Goal: Check status: Check status

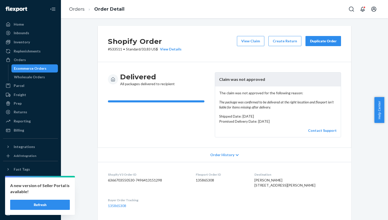
click at [24, 67] on div "Ecommerce Orders" at bounding box center [30, 68] width 32 height 5
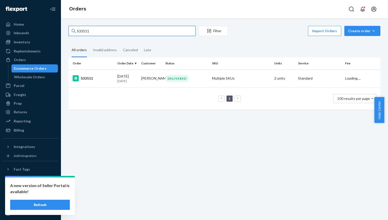
click at [98, 29] on input "S33511" at bounding box center [132, 31] width 127 height 10
type input "S"
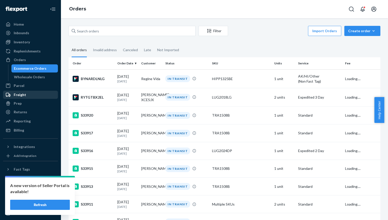
drag, startPoint x: 29, startPoint y: 110, endPoint x: 51, endPoint y: 94, distance: 27.5
click at [29, 110] on div "Returns" at bounding box center [31, 112] width 54 height 7
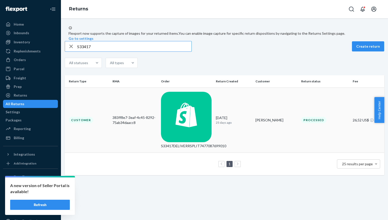
type input "S33417"
click at [121, 115] on div "383ff8e7-3eaf-4c45-8292-75ab34daacc8" at bounding box center [134, 120] width 45 height 10
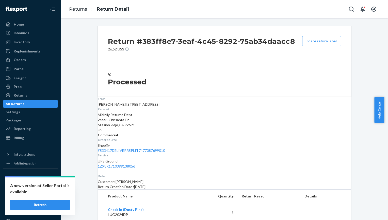
click at [25, 101] on div "All Returns" at bounding box center [31, 104] width 54 height 7
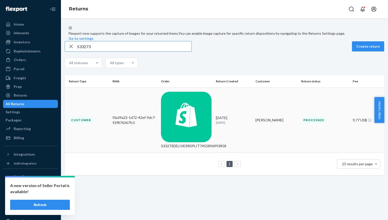
type input "S33273"
click at [132, 115] on div "f3a39a22-1d72-42ef-9dc7-92f876367fc5" at bounding box center [134, 120] width 45 height 10
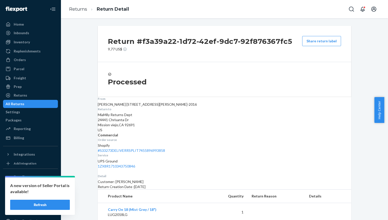
click at [32, 104] on div "All Returns" at bounding box center [31, 104] width 54 height 7
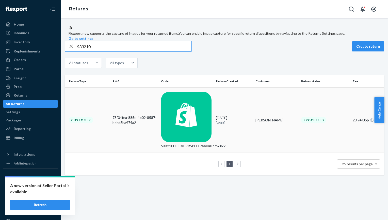
type input "S33210"
click at [102, 110] on td "Customer" at bounding box center [88, 120] width 46 height 65
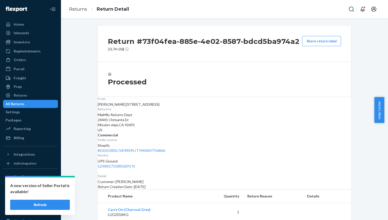
scroll to position [9, 0]
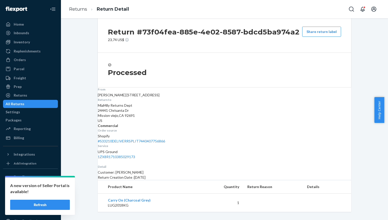
click at [24, 104] on div "All Returns" at bounding box center [15, 104] width 19 height 5
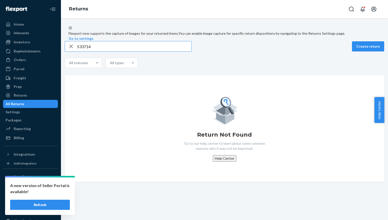
type input "S33714"
